Goal: Information Seeking & Learning: Learn about a topic

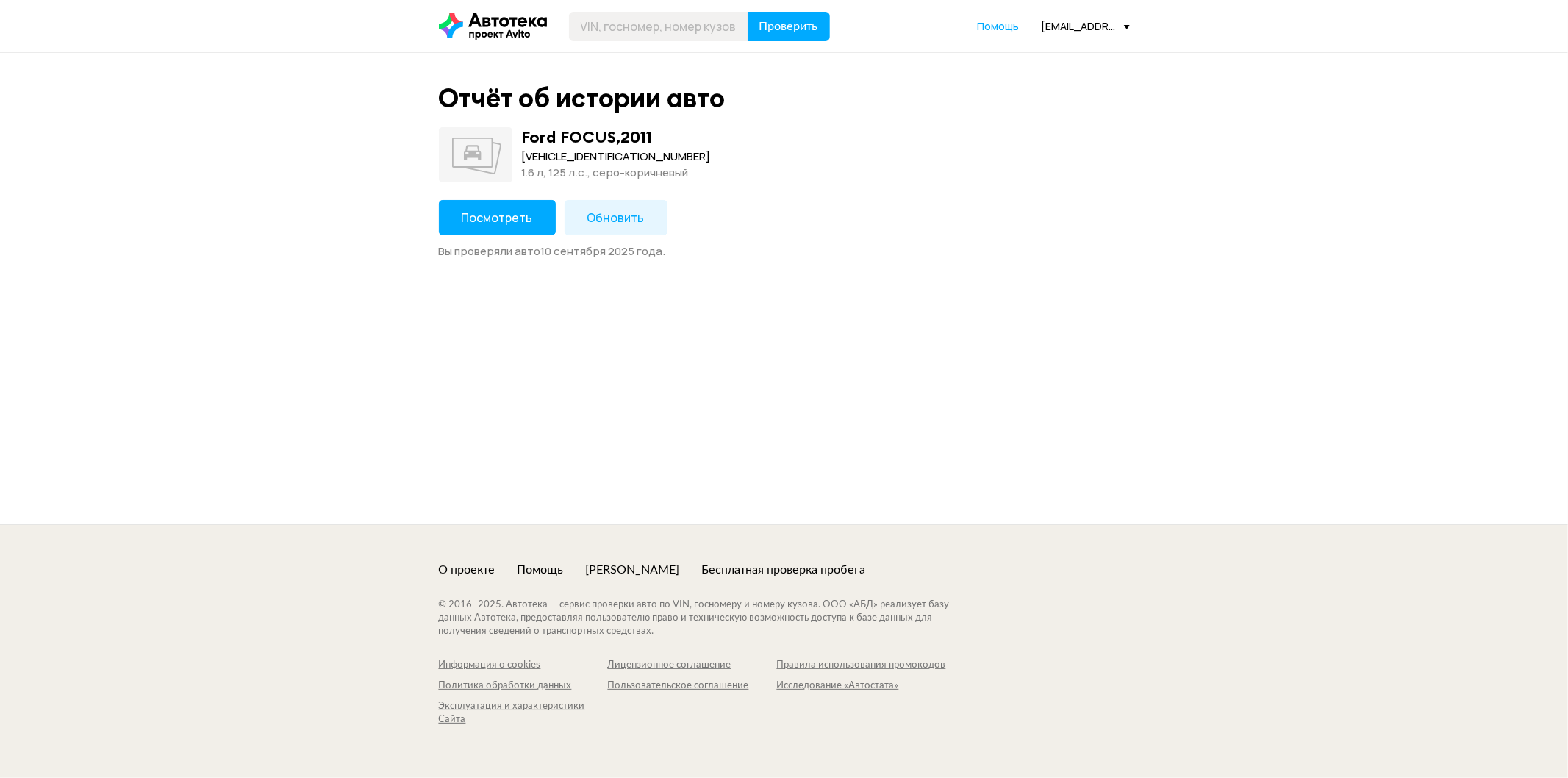
click at [519, 223] on span "Посмотреть" at bounding box center [498, 217] width 71 height 16
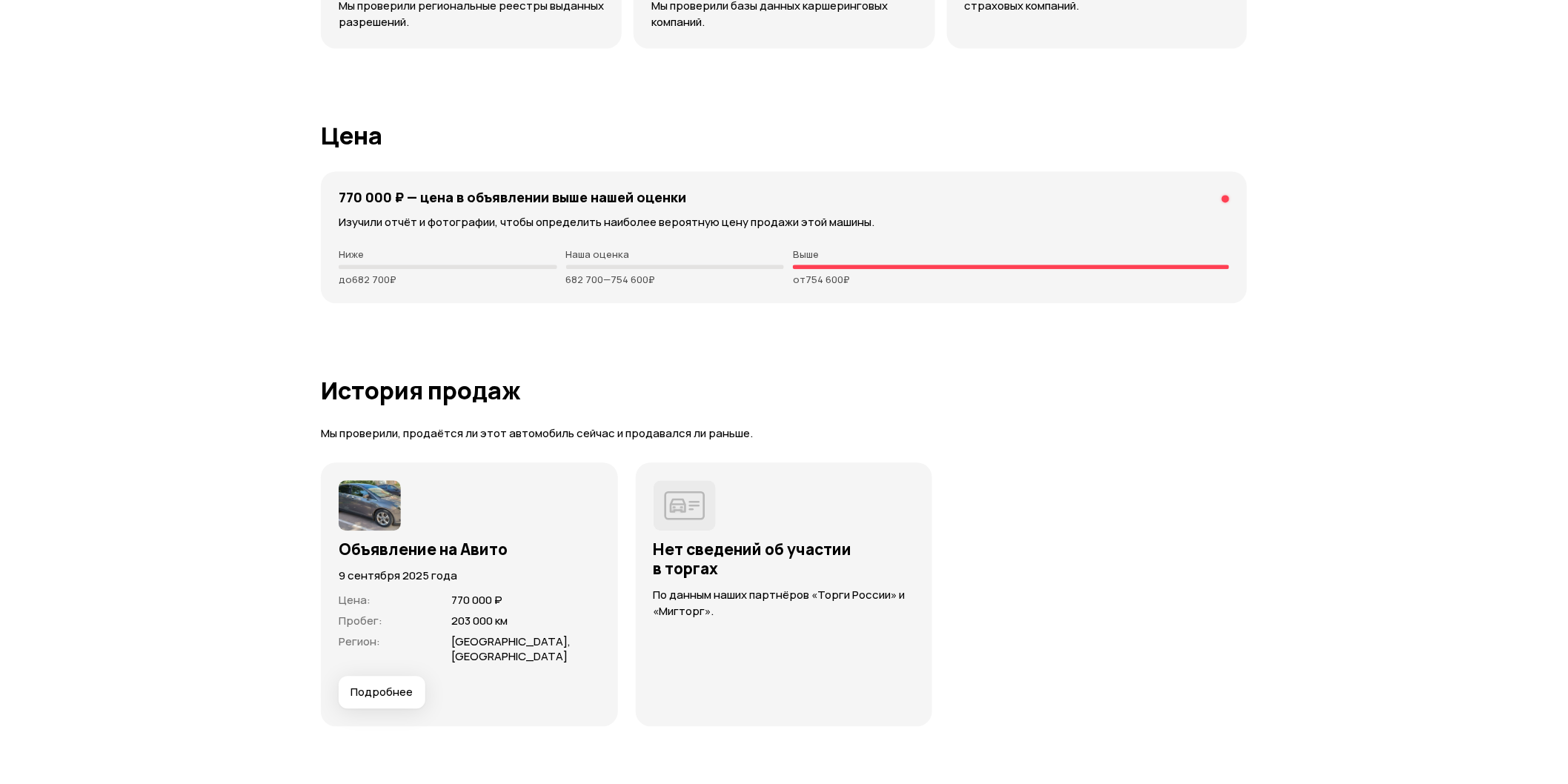
scroll to position [3623, 0]
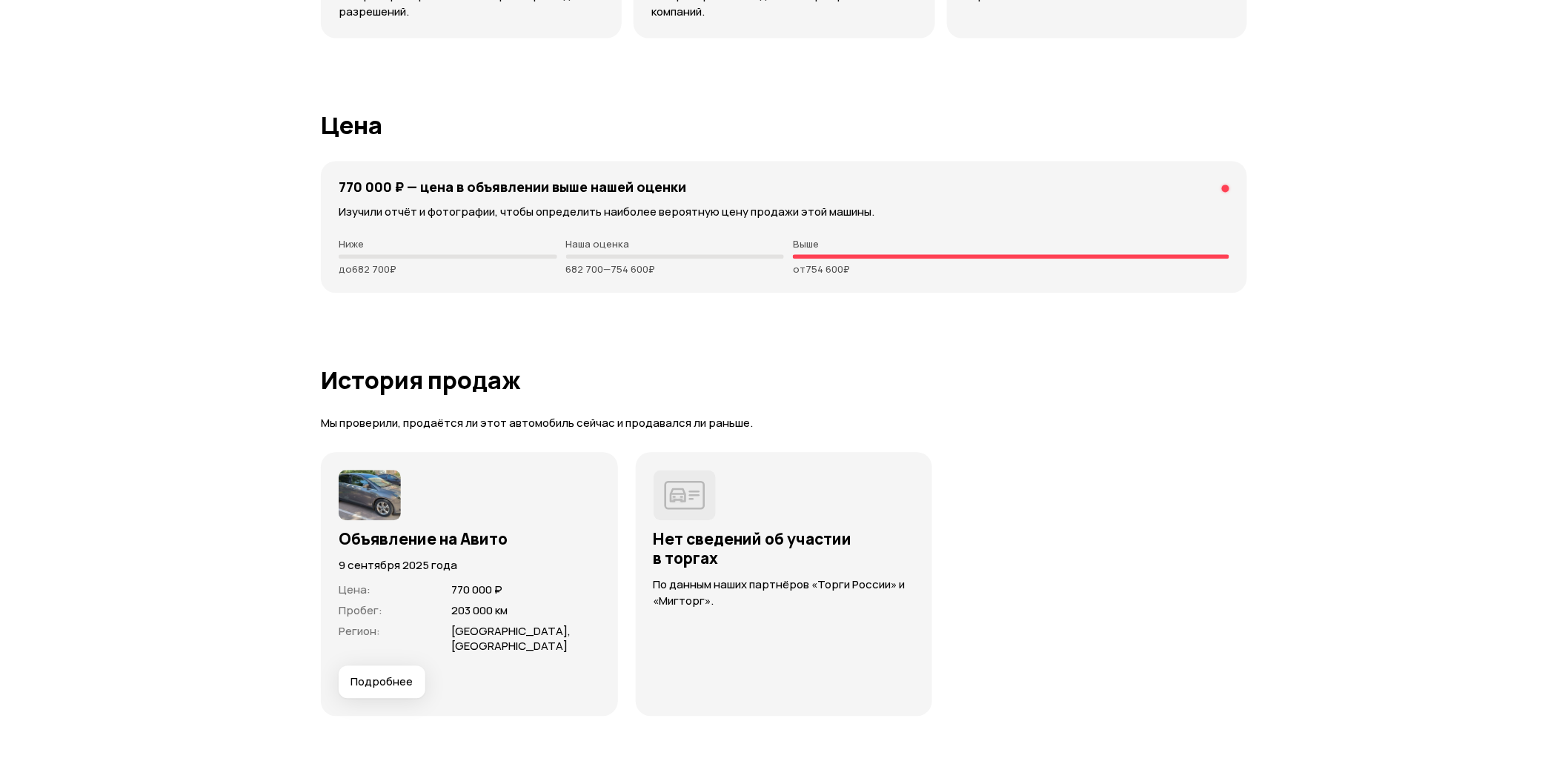
click at [585, 241] on p "Наша оценка" at bounding box center [675, 243] width 219 height 12
click at [600, 256] on div at bounding box center [675, 256] width 219 height 5
click at [1225, 187] on div at bounding box center [1226, 188] width 8 height 8
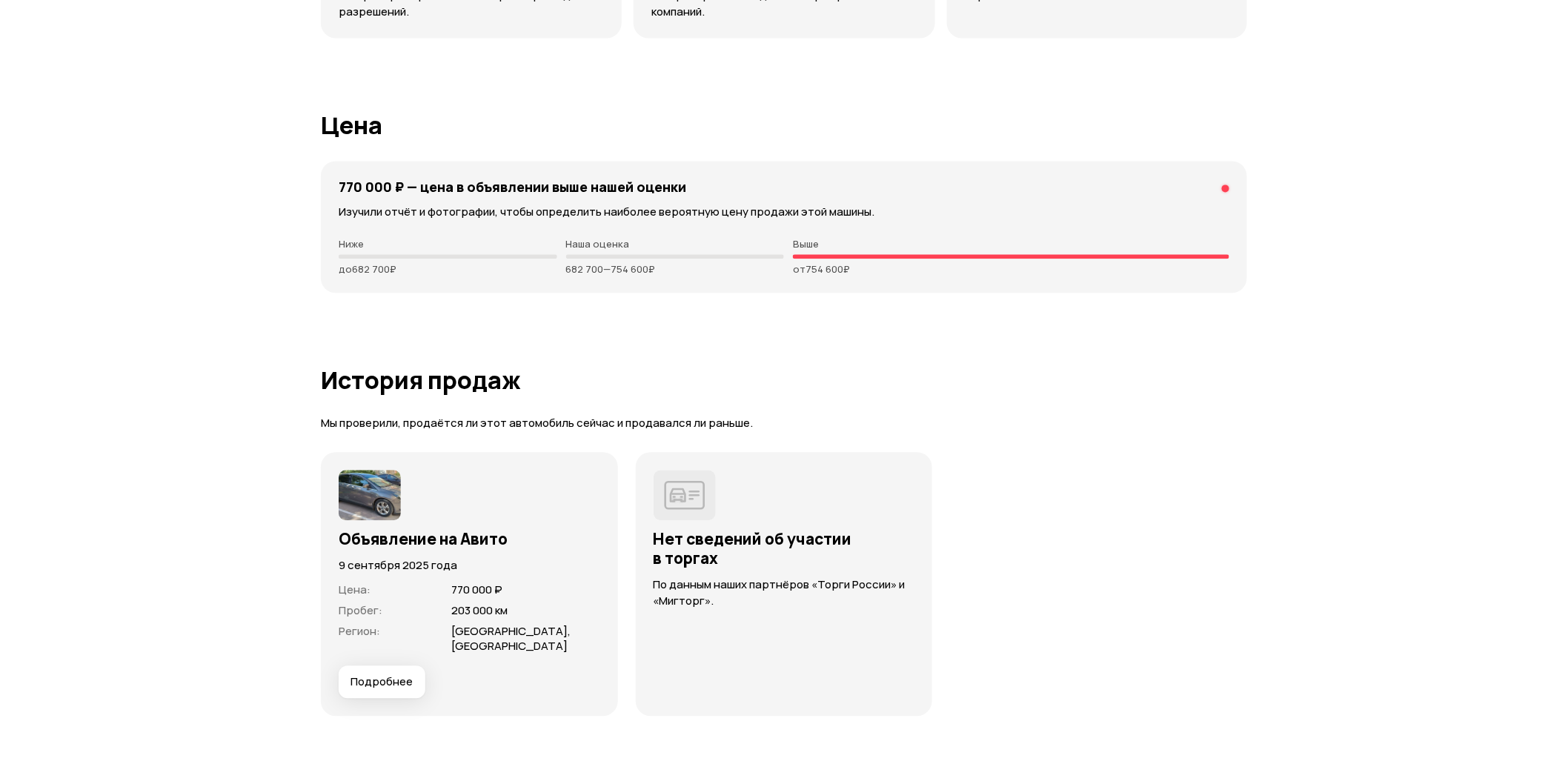
click at [387, 256] on div at bounding box center [448, 256] width 219 height 5
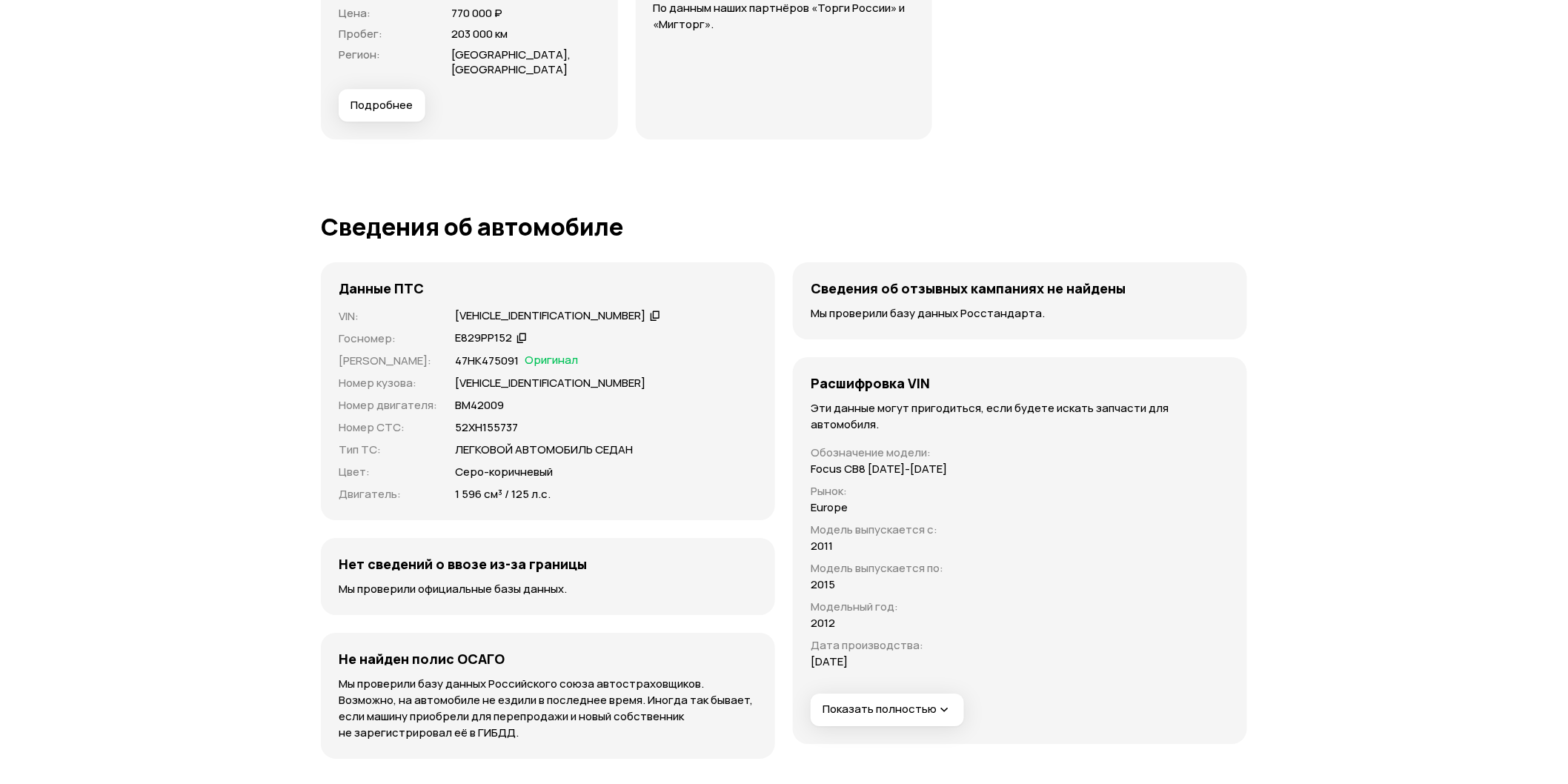
scroll to position [3953, 0]
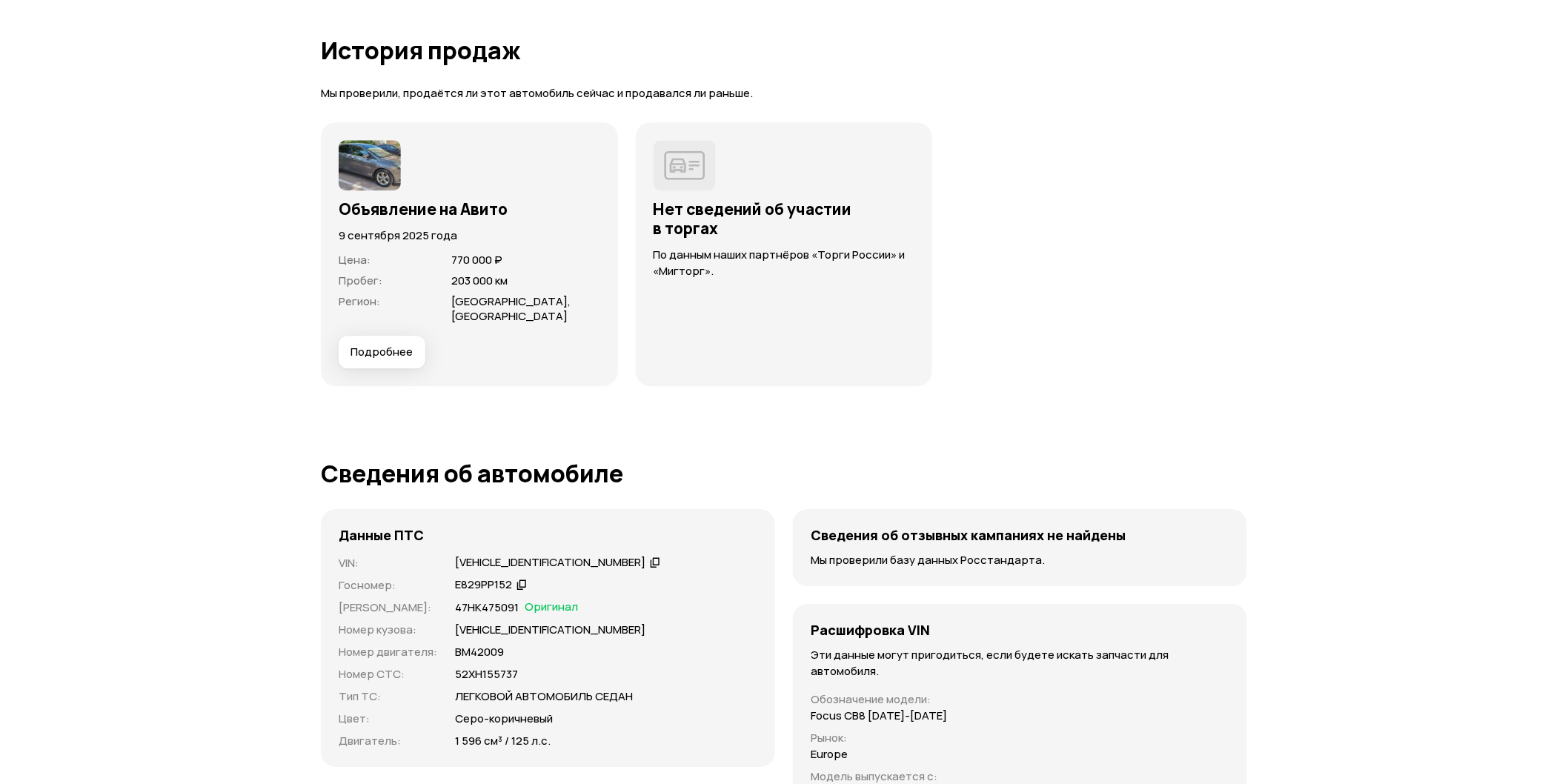
click at [366, 351] on span "Подробнее" at bounding box center [382, 352] width 62 height 15
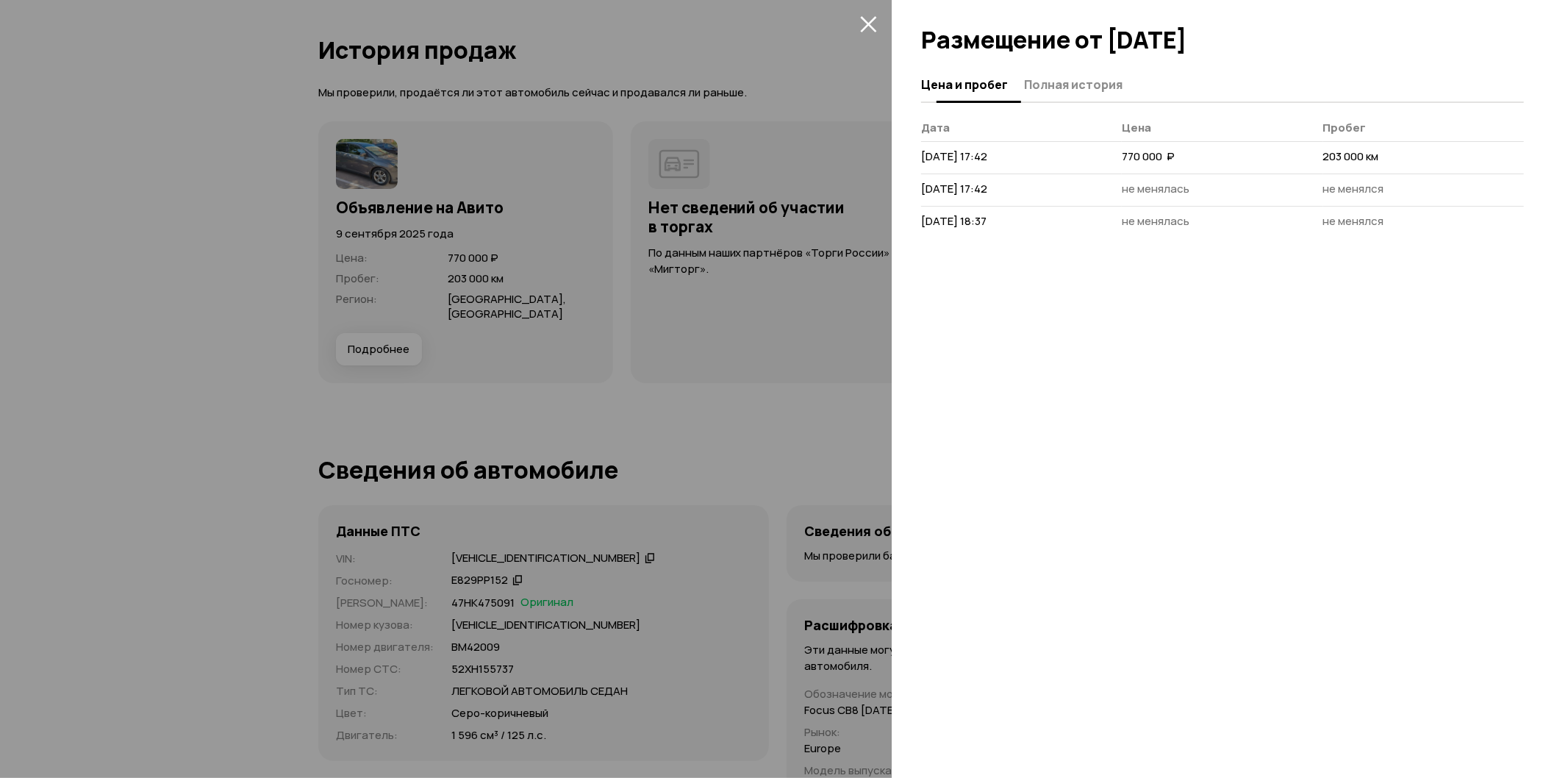
click at [1056, 88] on span "Полная история" at bounding box center [1073, 84] width 99 height 14
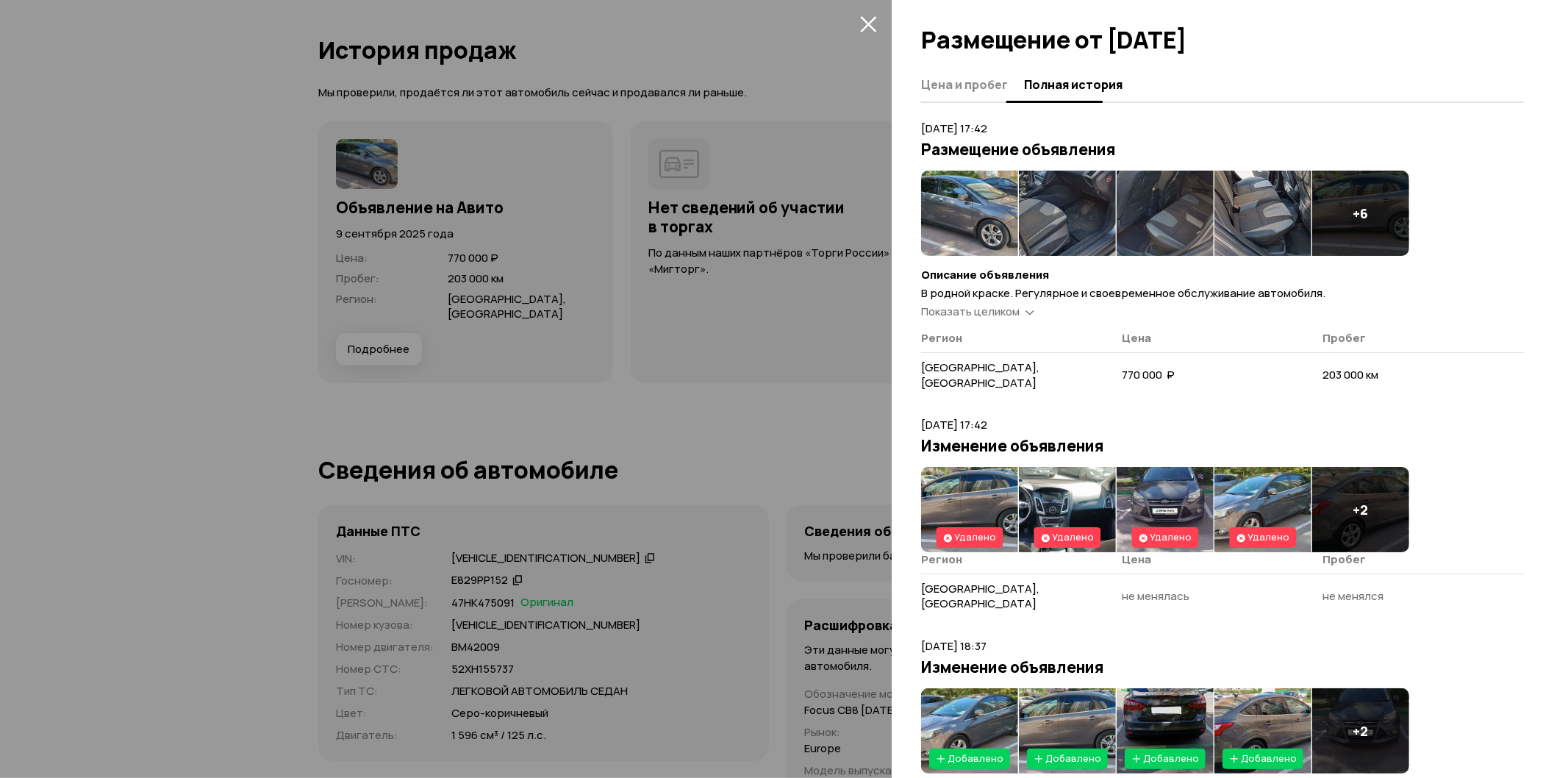
click at [1009, 87] on button "Цена и пробег" at bounding box center [971, 84] width 99 height 29
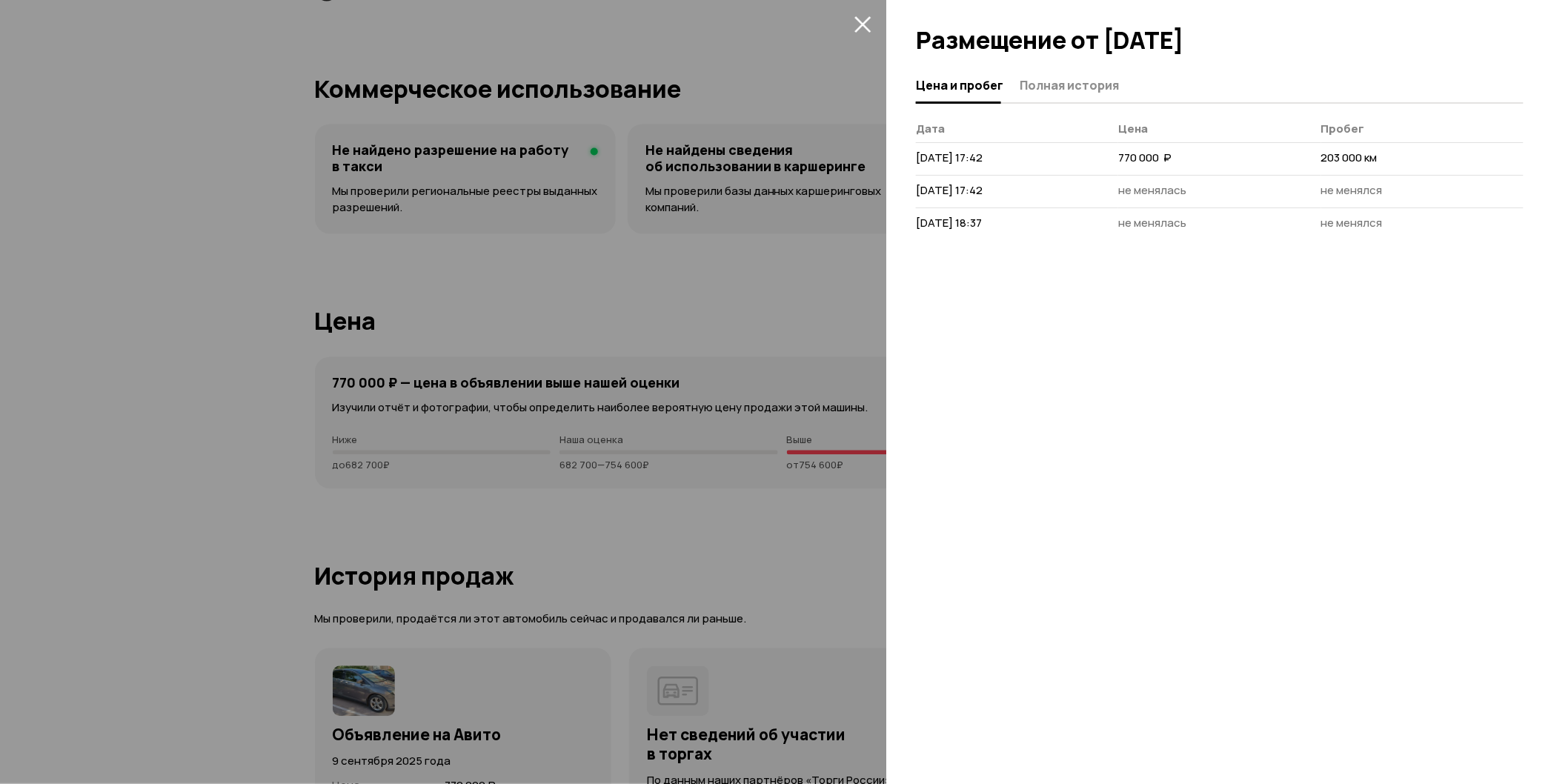
scroll to position [3212, 0]
